Goal: Task Accomplishment & Management: Complete application form

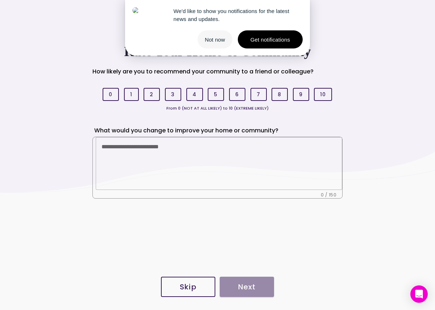
click at [208, 41] on button "Not now" at bounding box center [214, 39] width 35 height 18
